Goal: Obtain resource: Obtain resource

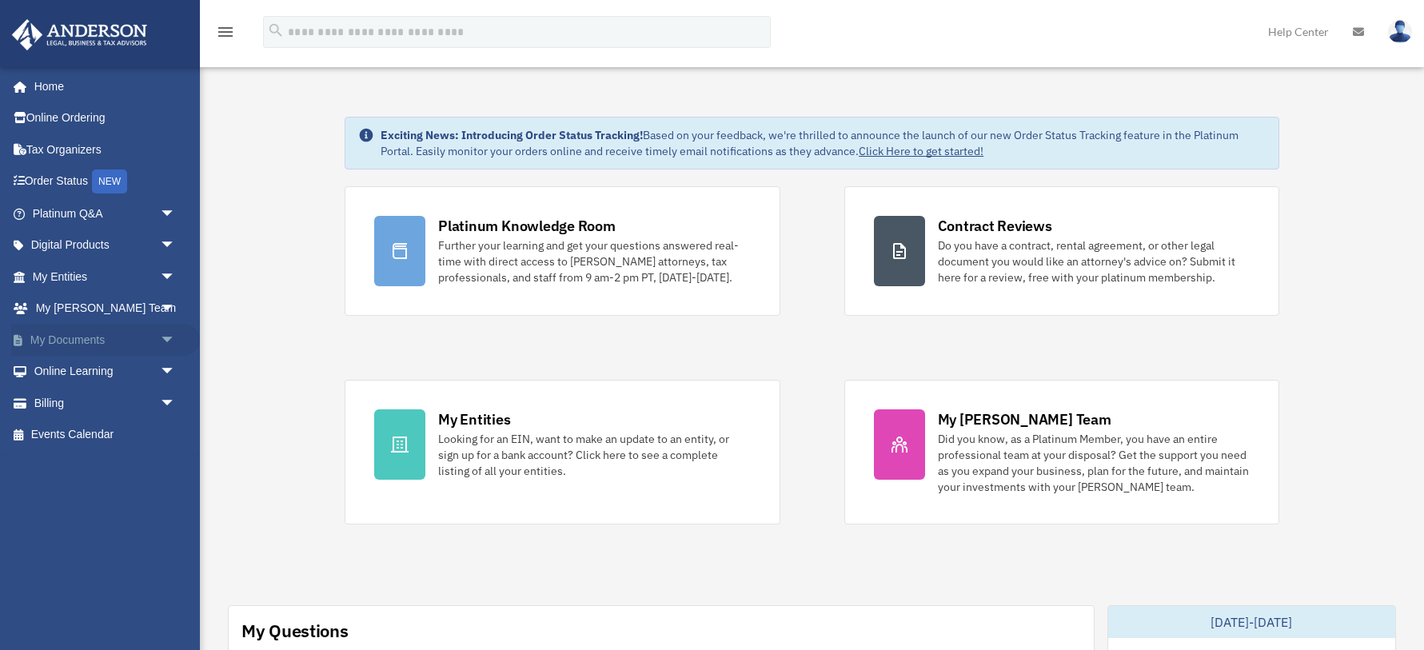
click at [78, 340] on link "My Documents arrow_drop_down" at bounding box center [105, 340] width 189 height 32
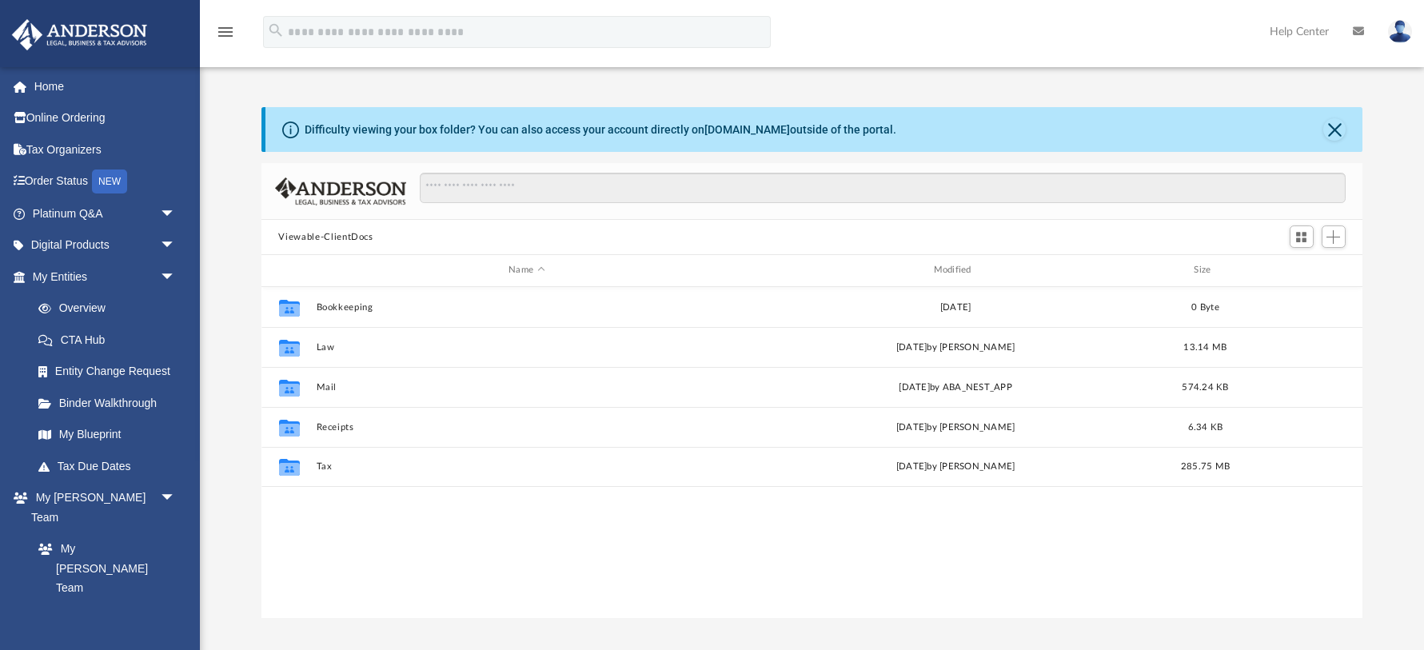
scroll to position [1, 1]
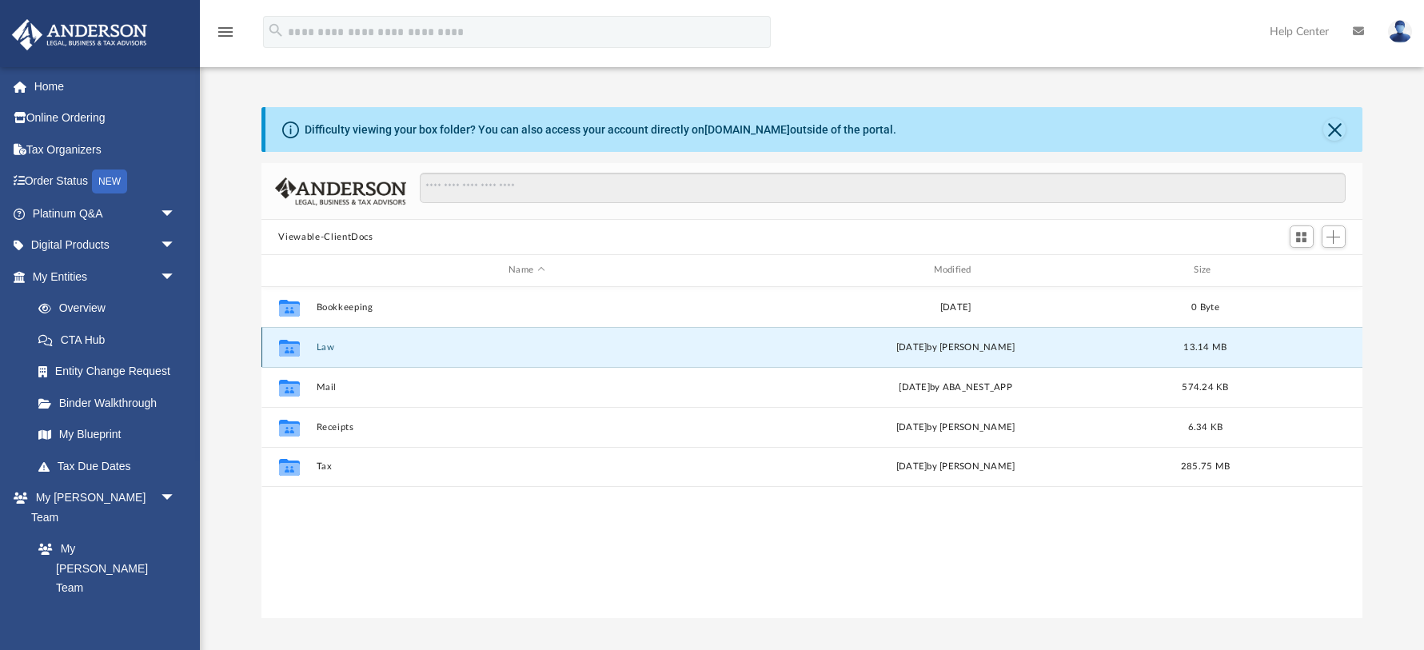
click at [319, 348] on button "Law" at bounding box center [526, 347] width 421 height 10
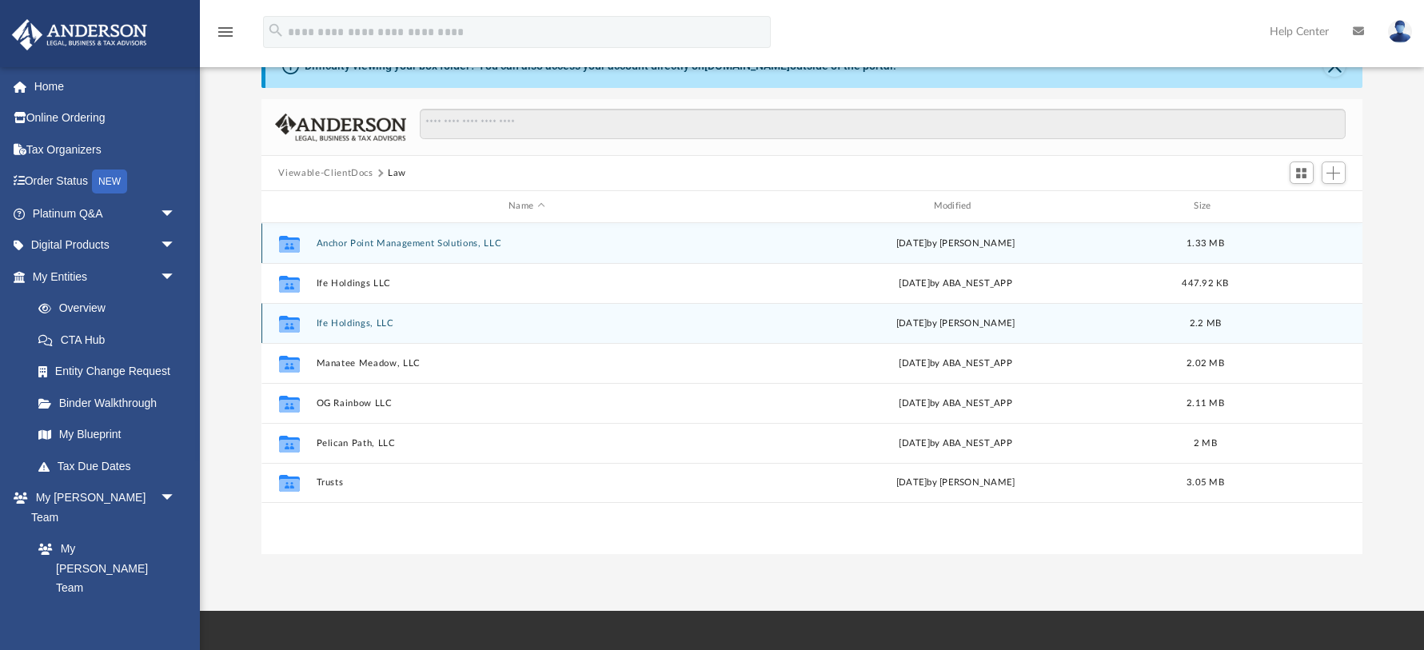
scroll to position [0, 0]
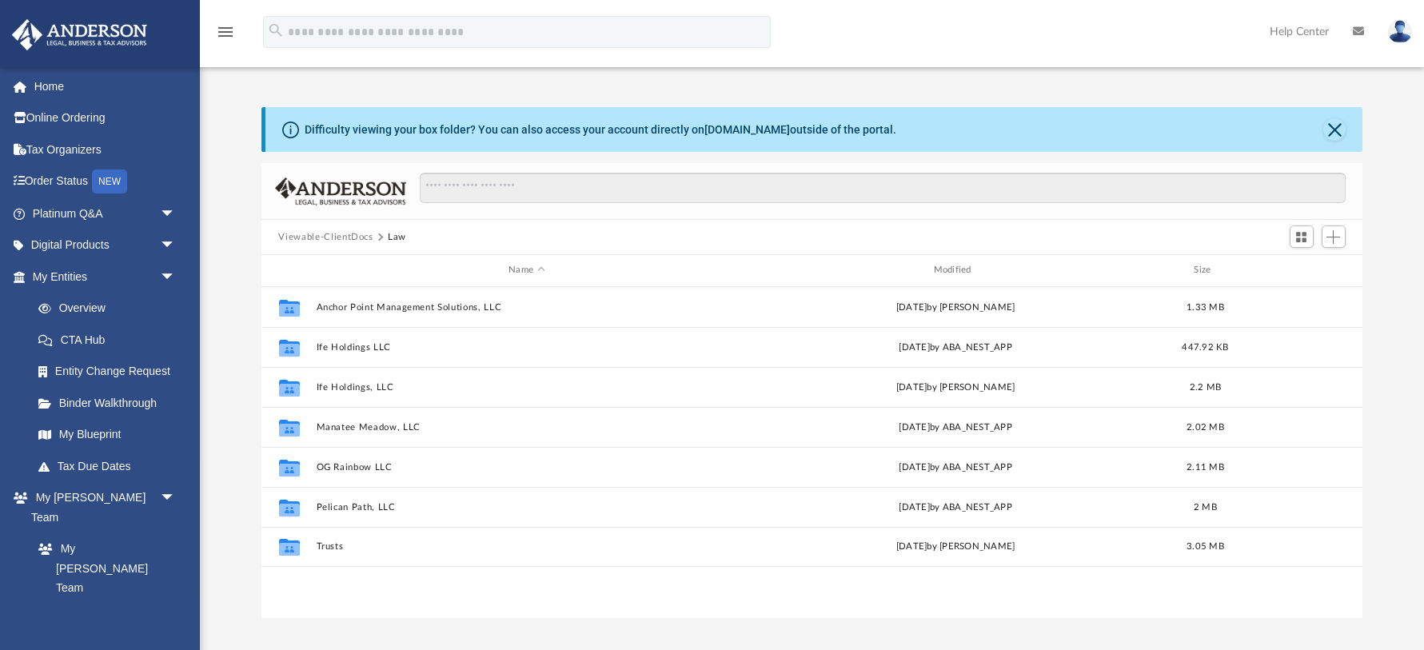
click at [337, 237] on button "Viewable-ClientDocs" at bounding box center [325, 237] width 94 height 14
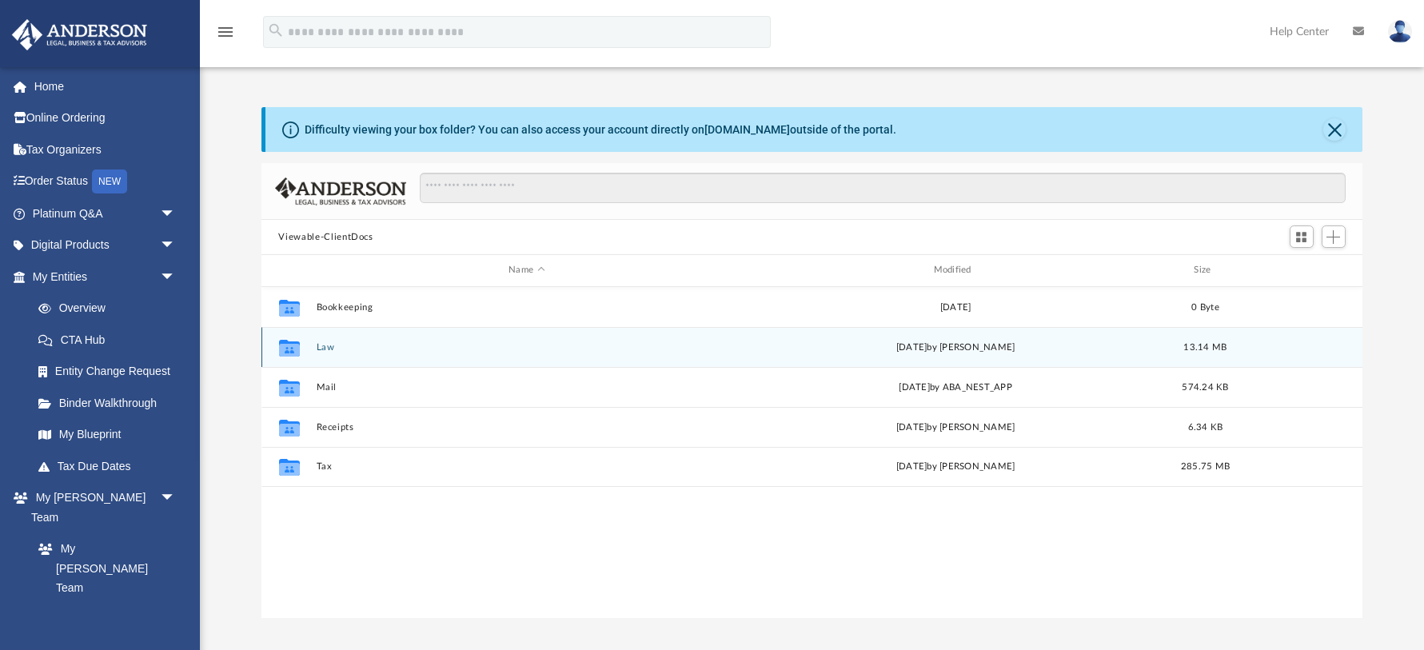
click at [323, 347] on button "Law" at bounding box center [526, 347] width 421 height 10
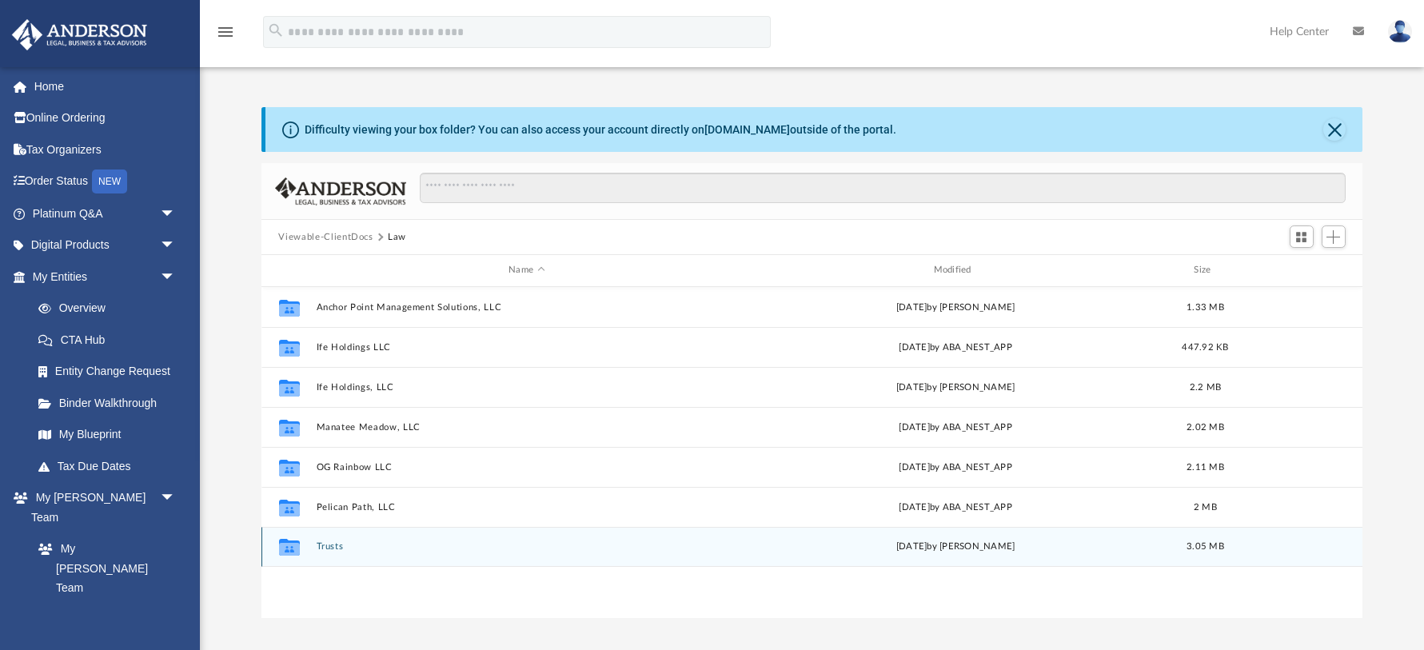
click at [331, 541] on button "Trusts" at bounding box center [526, 546] width 421 height 10
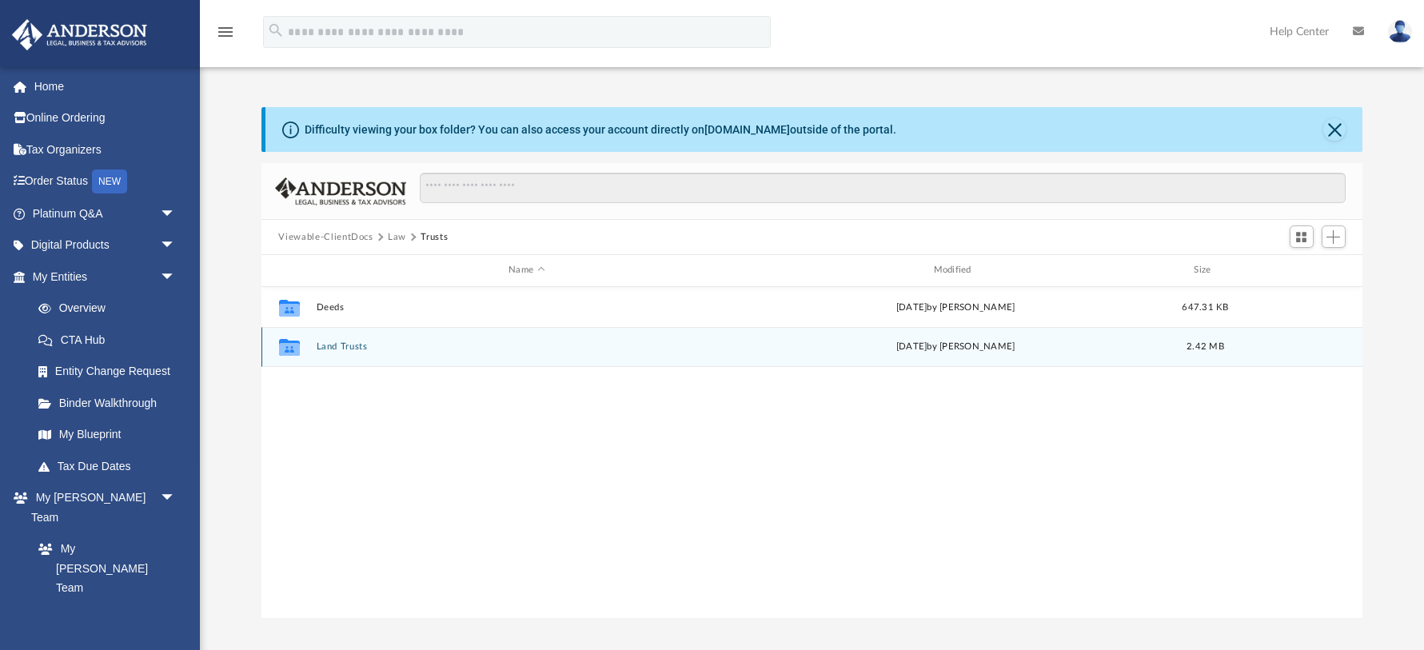
click at [336, 346] on button "Land Trusts" at bounding box center [526, 346] width 421 height 10
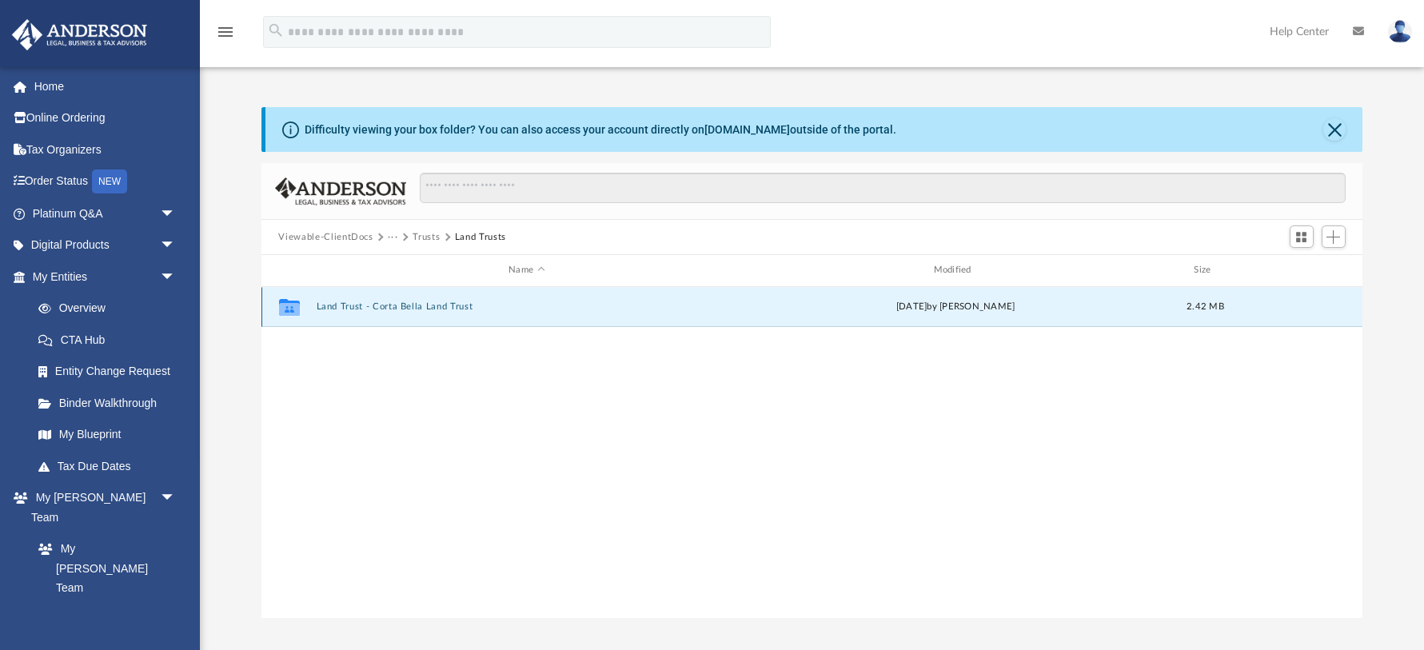
click at [413, 308] on button "Land Trust - Corta Bella Land Trust" at bounding box center [526, 306] width 421 height 10
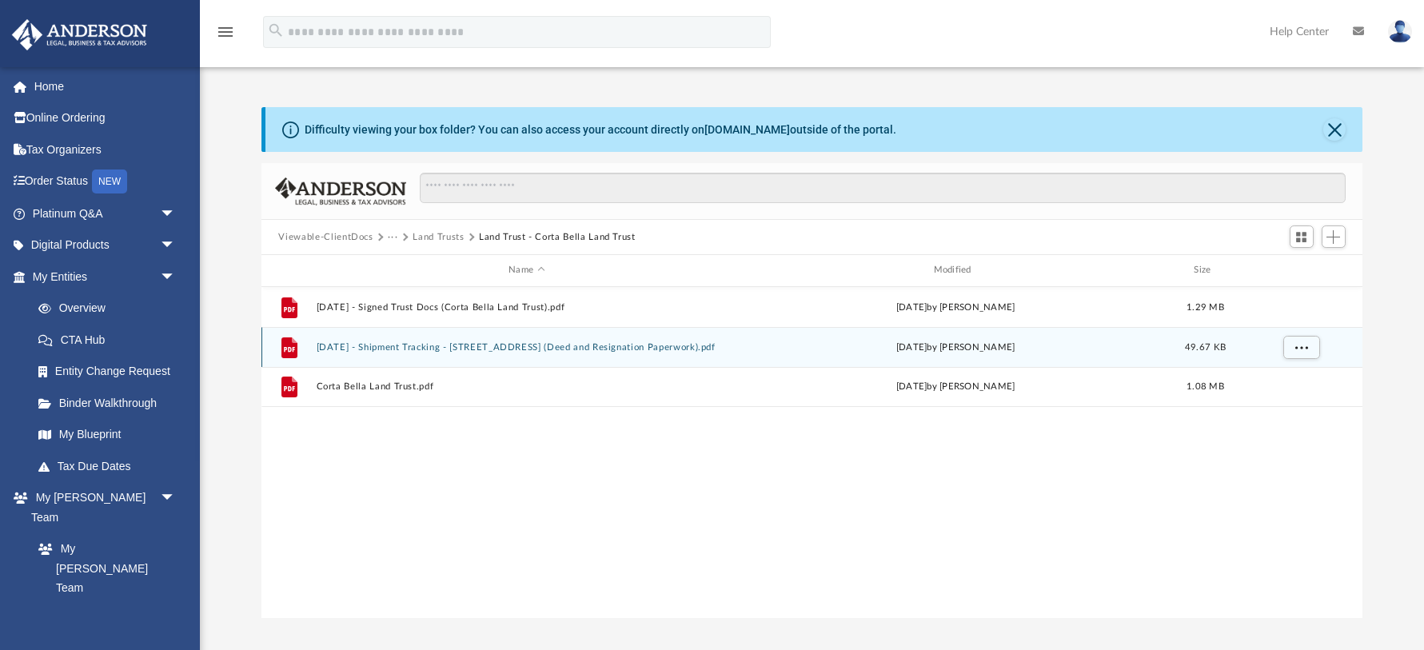
click at [515, 346] on button "[DATE] - Shipment Tracking - [STREET_ADDRESS] (Deed and Resignation Paperwork).…" at bounding box center [526, 347] width 421 height 10
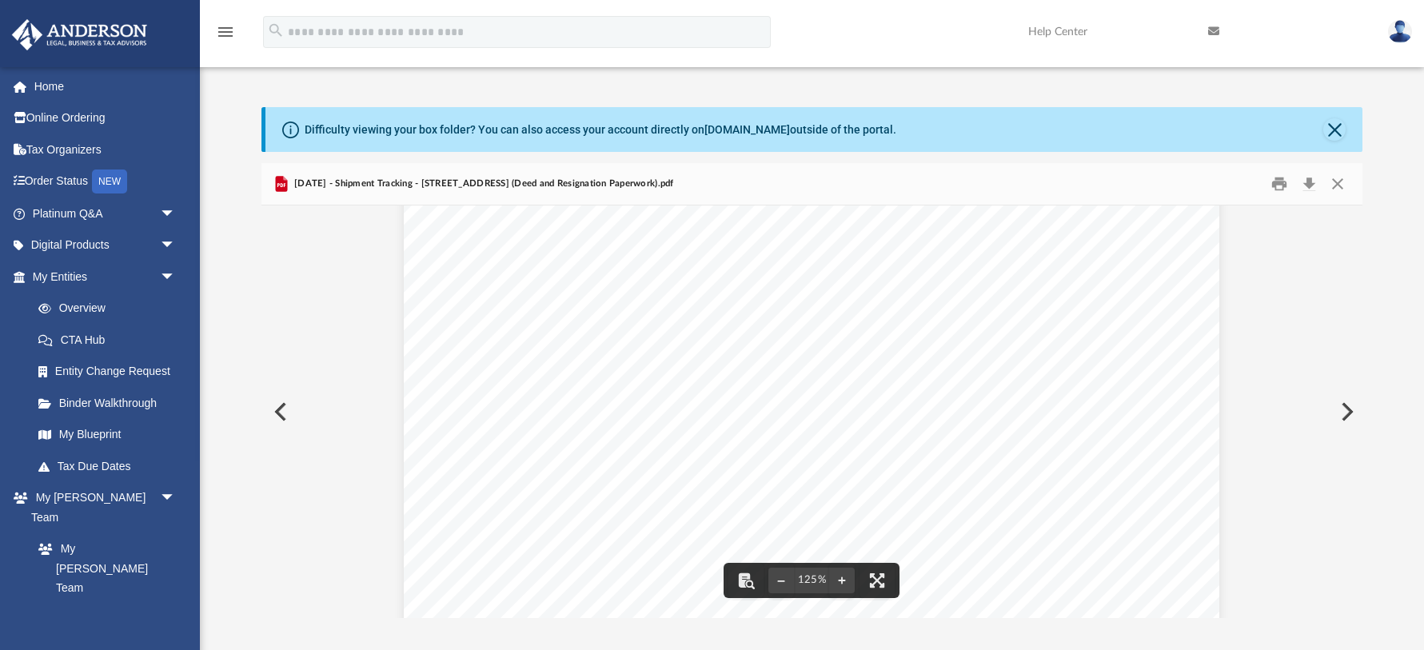
scroll to position [200, 0]
click at [285, 409] on button "Preview" at bounding box center [278, 411] width 35 height 45
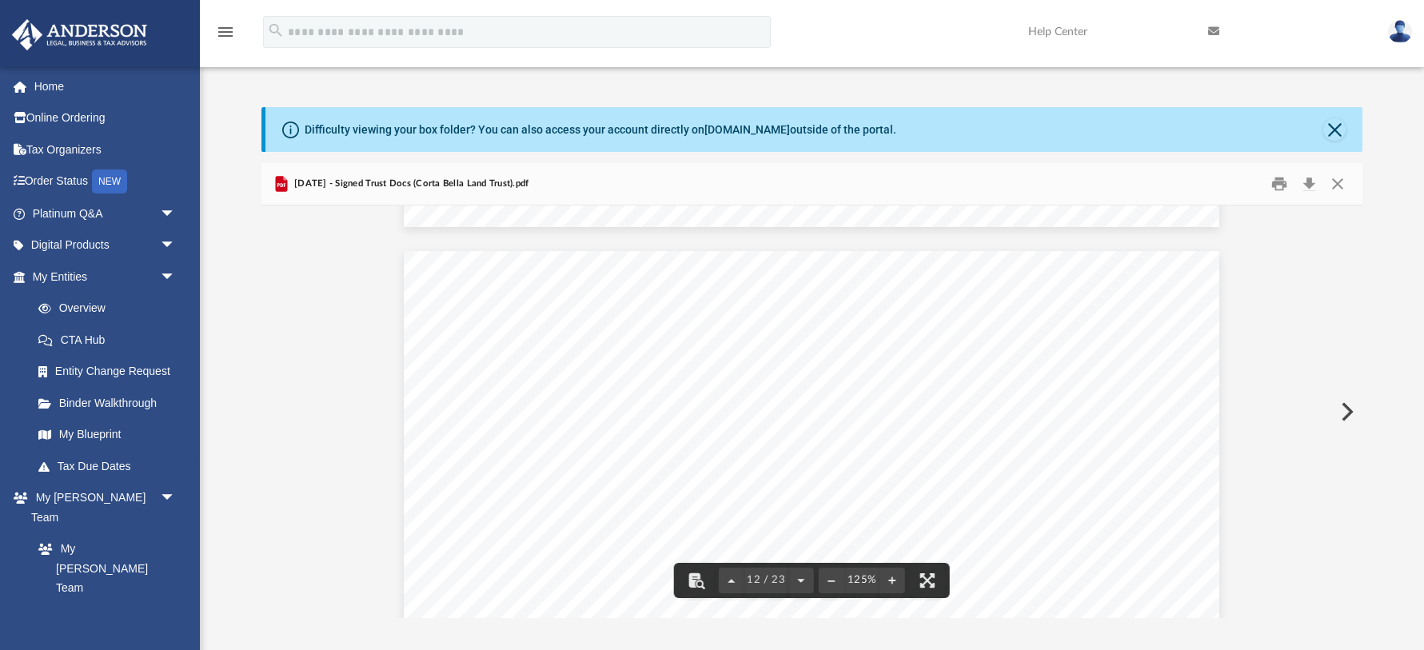
scroll to position [11839, 0]
click at [1342, 406] on button "Preview" at bounding box center [1345, 411] width 35 height 45
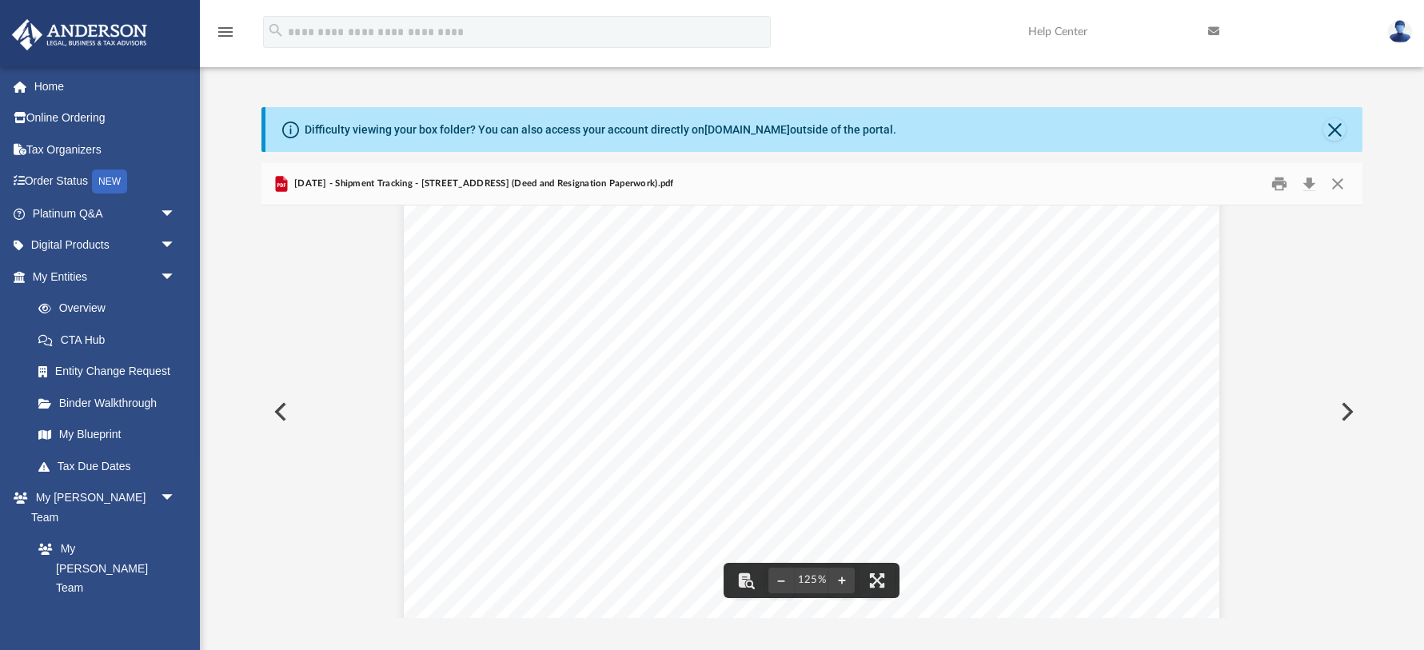
scroll to position [667, 0]
click at [1350, 409] on button "Preview" at bounding box center [1345, 411] width 35 height 45
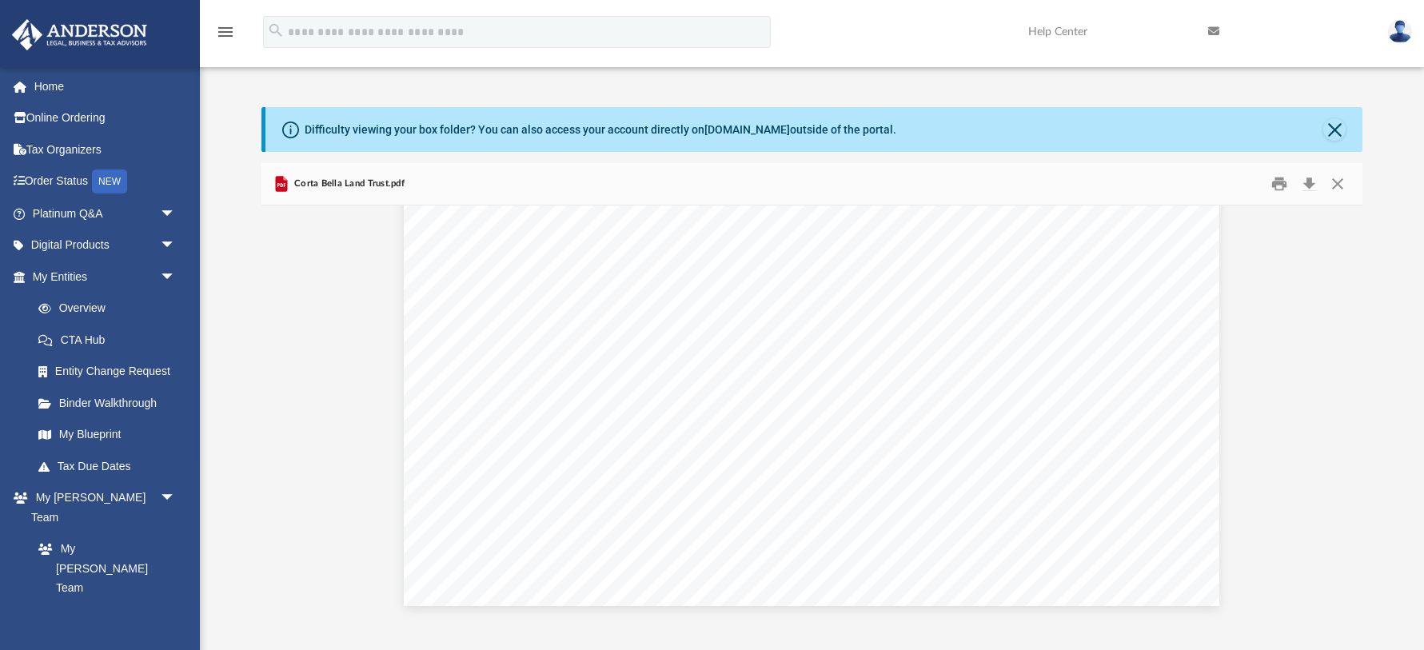
scroll to position [311, 0]
